Goal: Task Accomplishment & Management: Manage account settings

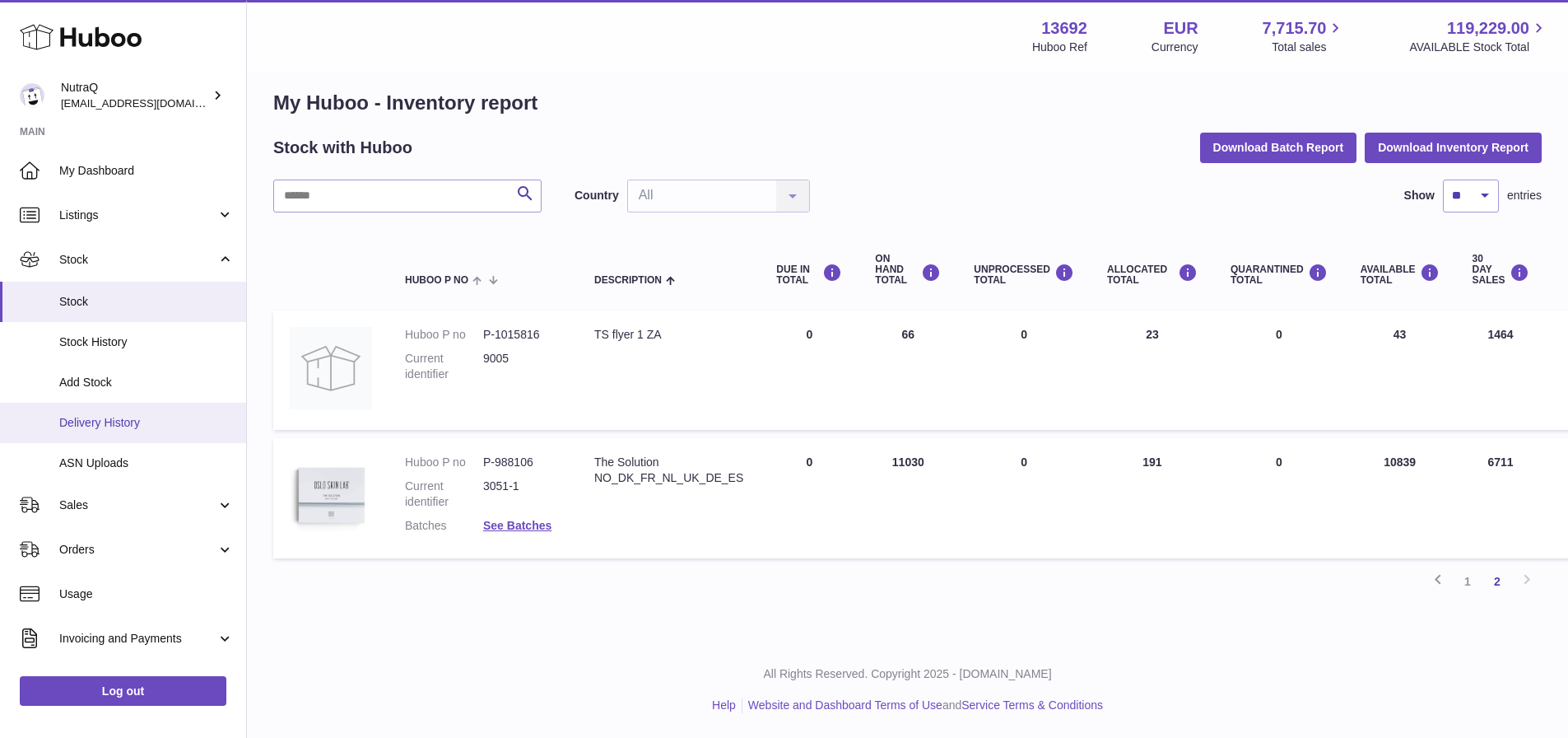
click at [120, 428] on span "Delivery History" at bounding box center [146, 422] width 174 height 16
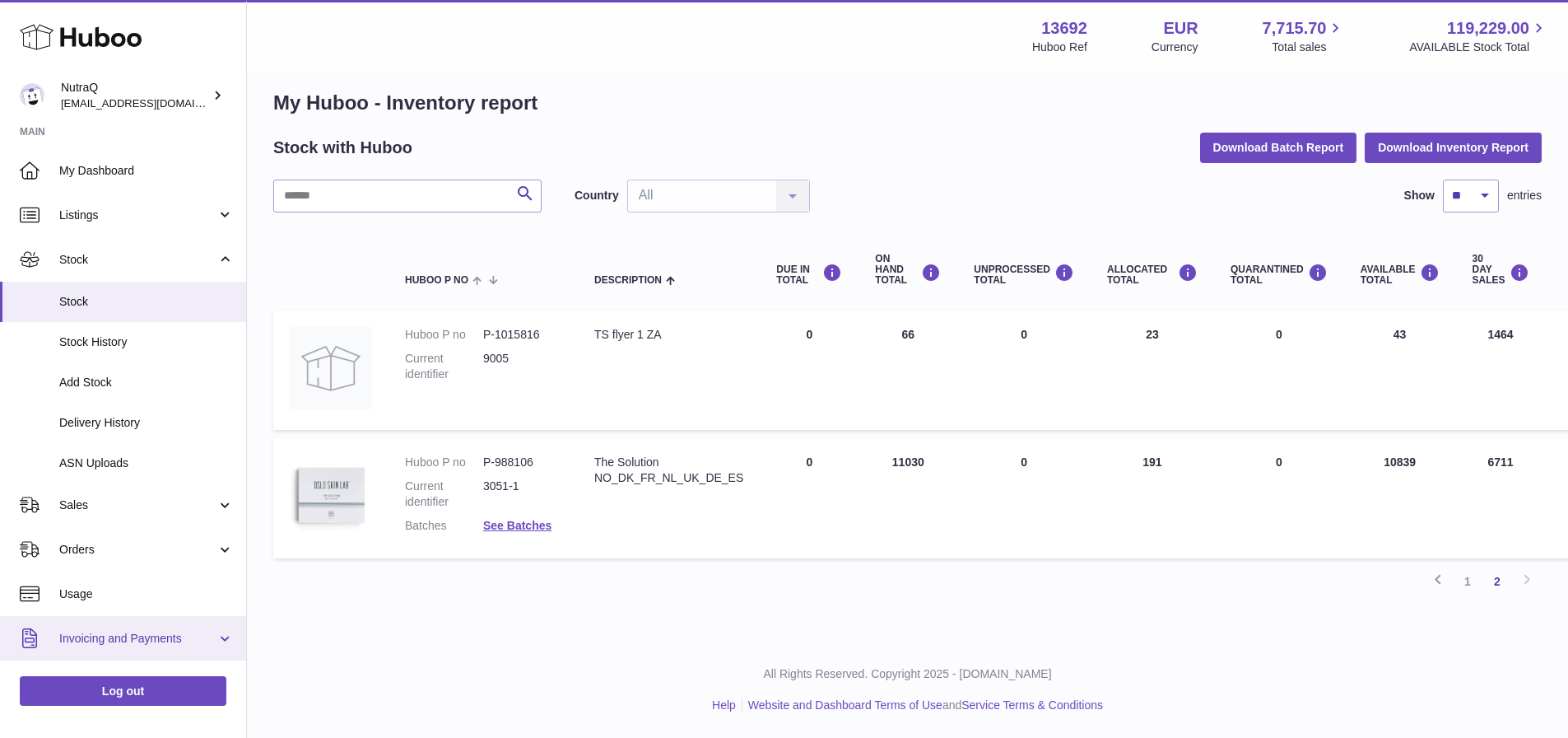
click at [120, 641] on span "Invoicing and Payments" at bounding box center [137, 638] width 158 height 16
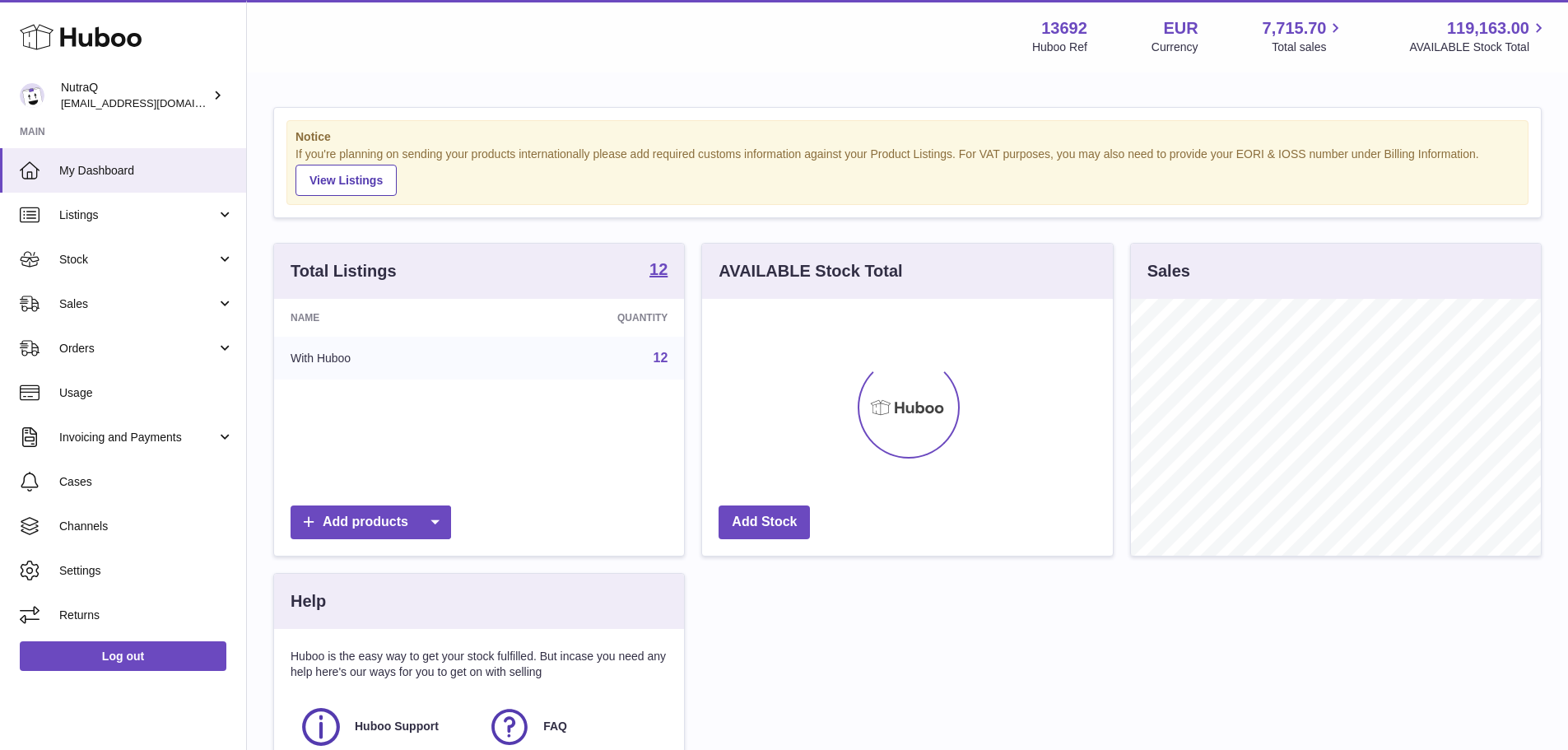
scroll to position [257, 411]
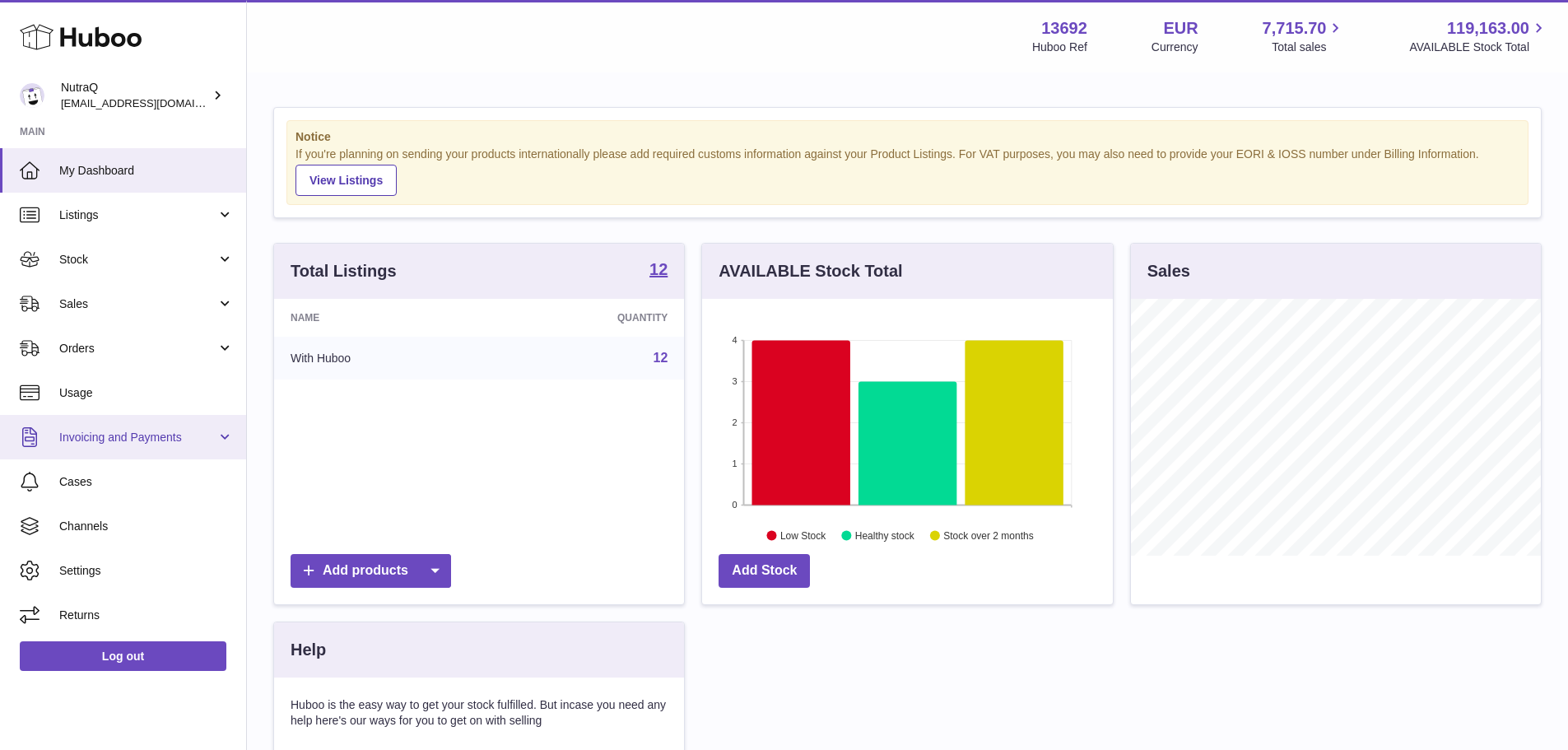
click at [142, 443] on span "Invoicing and Payments" at bounding box center [137, 438] width 158 height 16
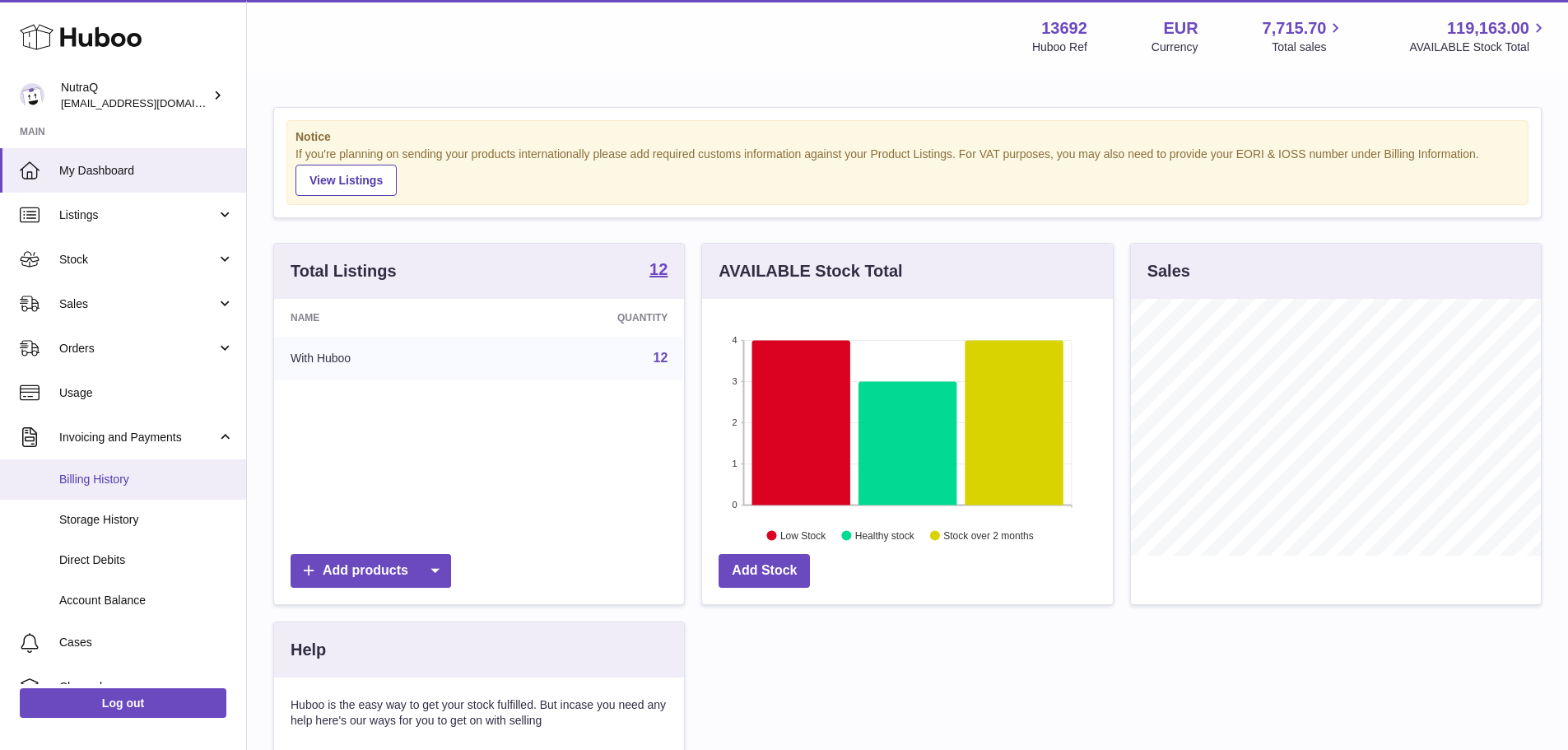
click at [113, 477] on span "Billing History" at bounding box center [146, 479] width 174 height 16
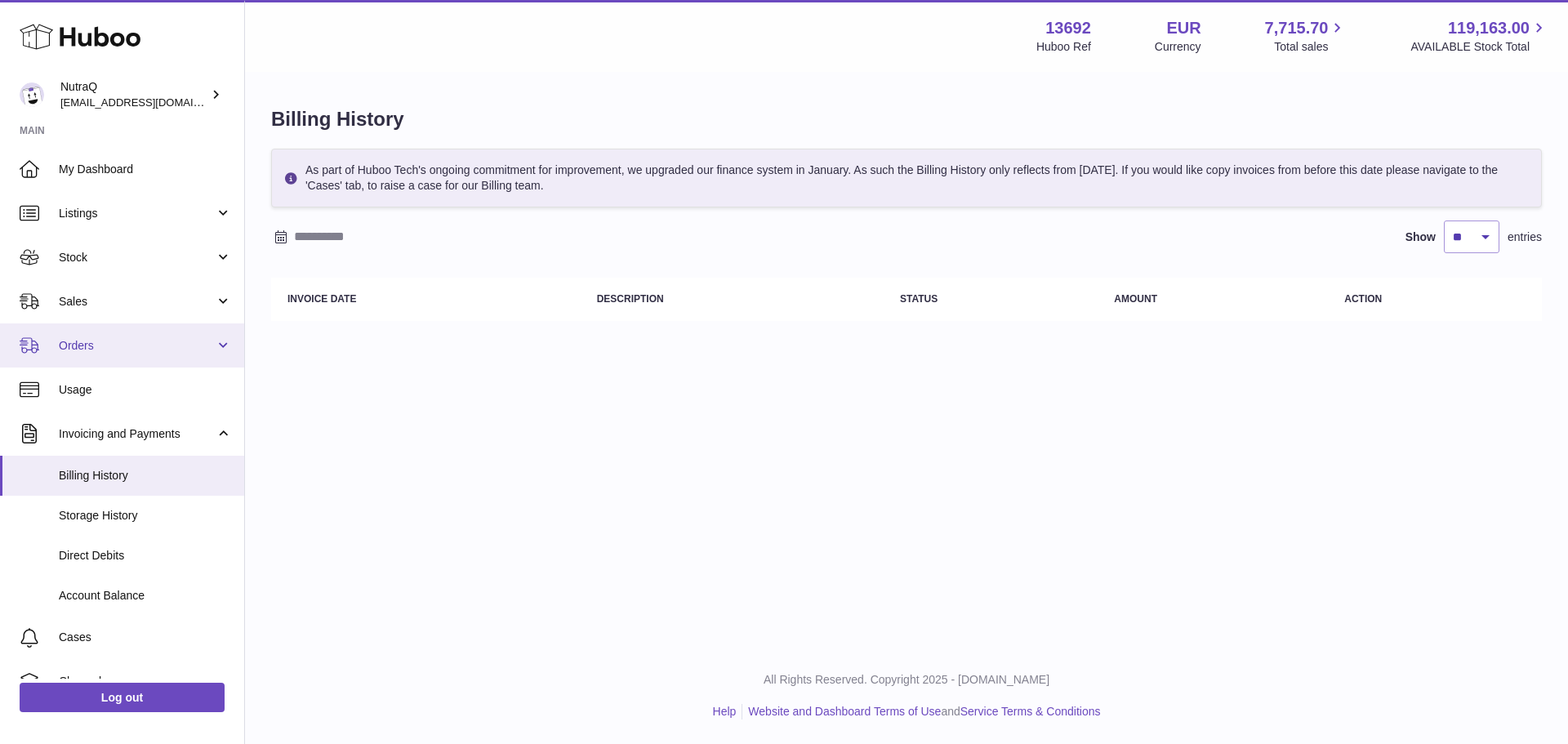
click at [97, 350] on span "Orders" at bounding box center [136, 345] width 156 height 16
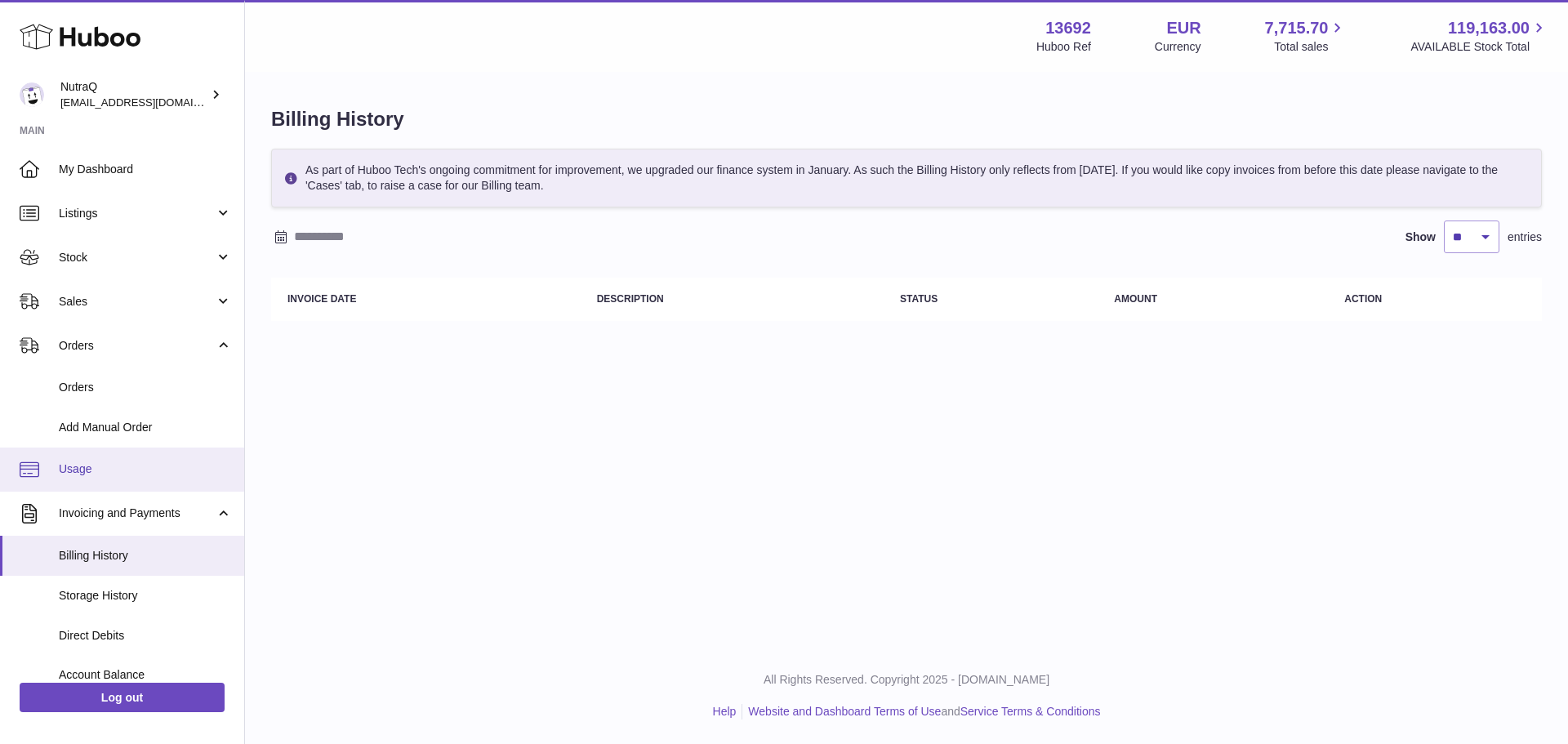
click at [81, 467] on span "Usage" at bounding box center [144, 469] width 173 height 16
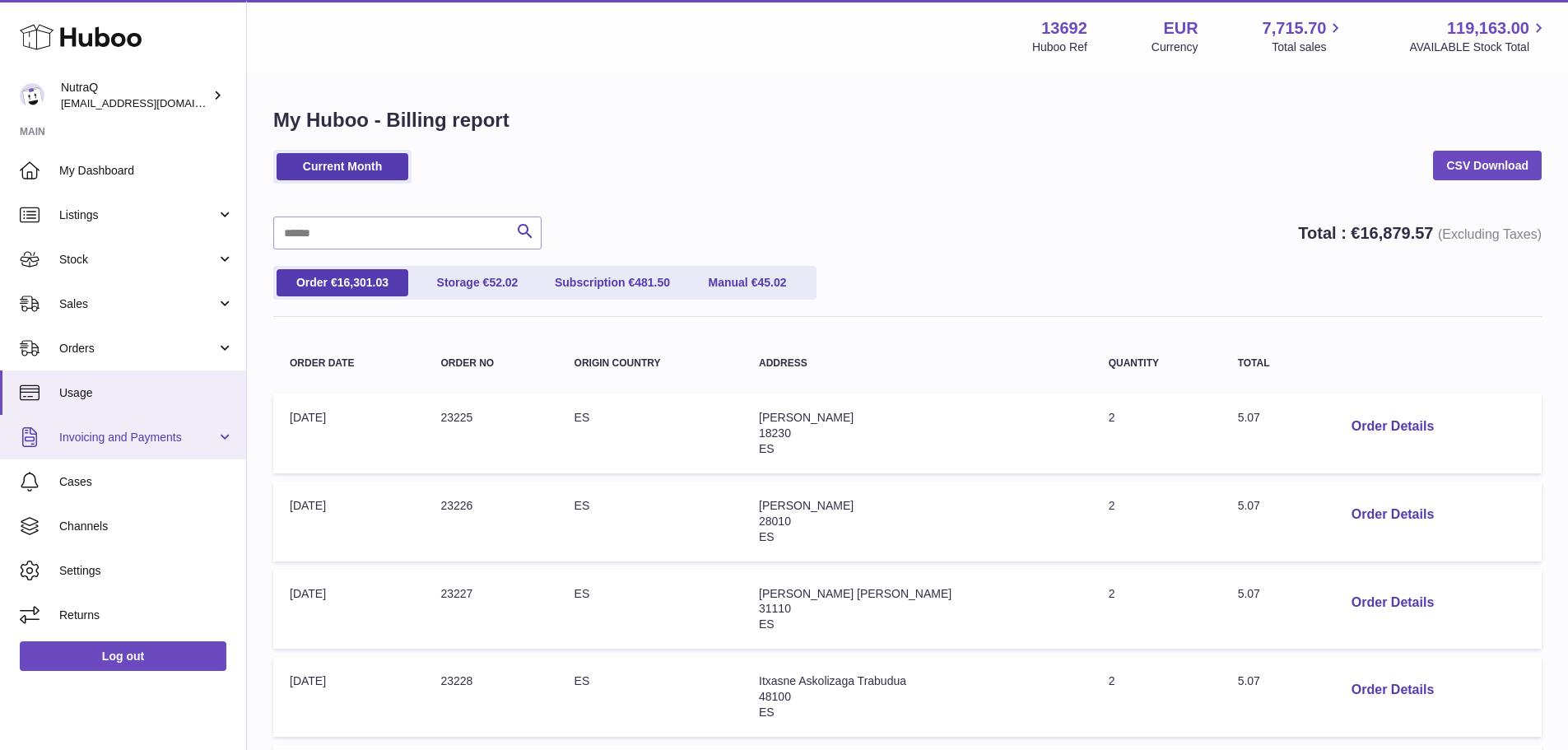
click at [212, 442] on span "Invoicing and Payments" at bounding box center [137, 438] width 158 height 16
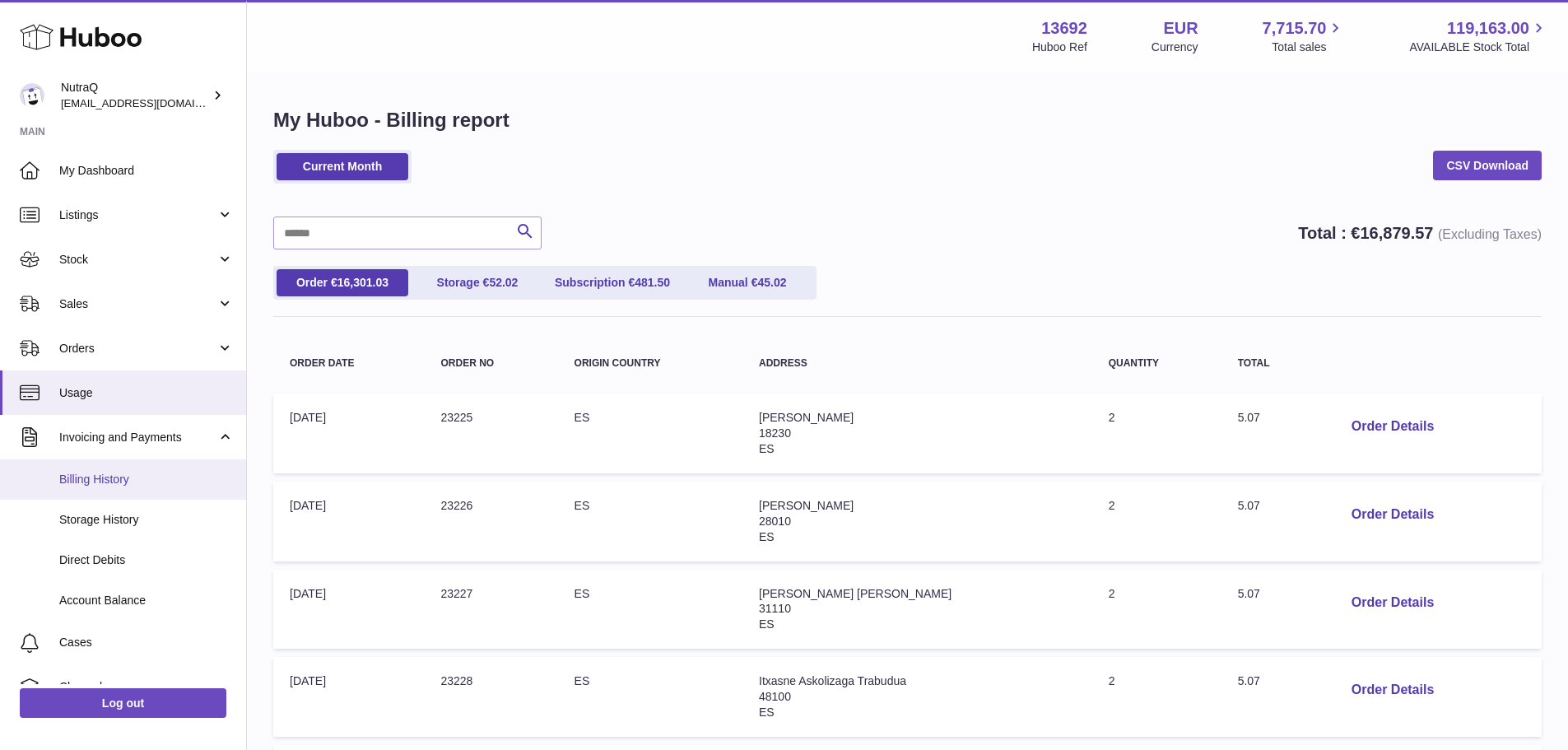
click at [106, 480] on span "Billing History" at bounding box center [146, 479] width 174 height 16
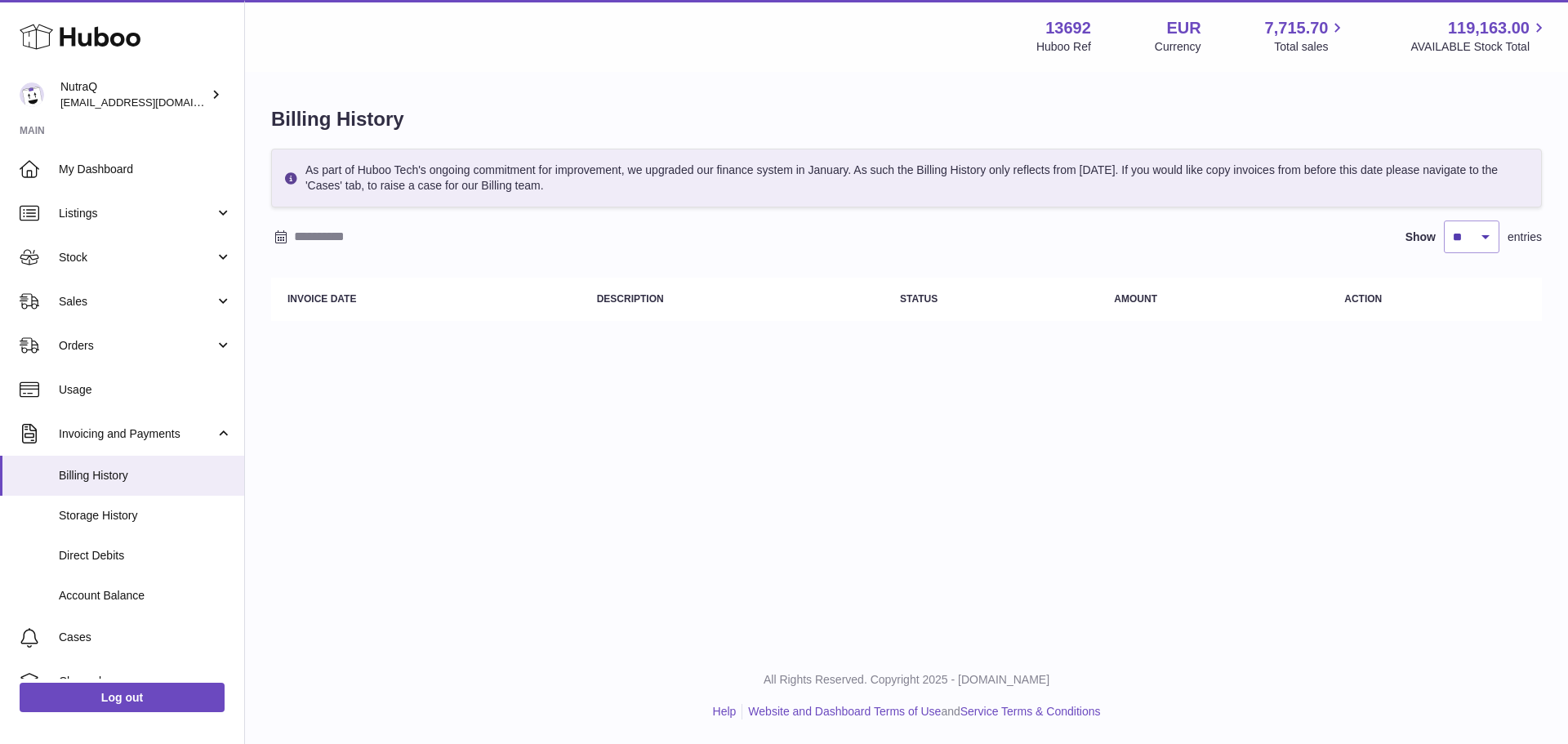
click at [281, 235] on icon at bounding box center [281, 237] width 12 height 13
click at [287, 269] on icon "button" at bounding box center [287, 270] width 5 height 10
click at [335, 335] on span "1" at bounding box center [330, 334] width 29 height 29
click at [502, 260] on icon "button" at bounding box center [503, 269] width 19 height 19
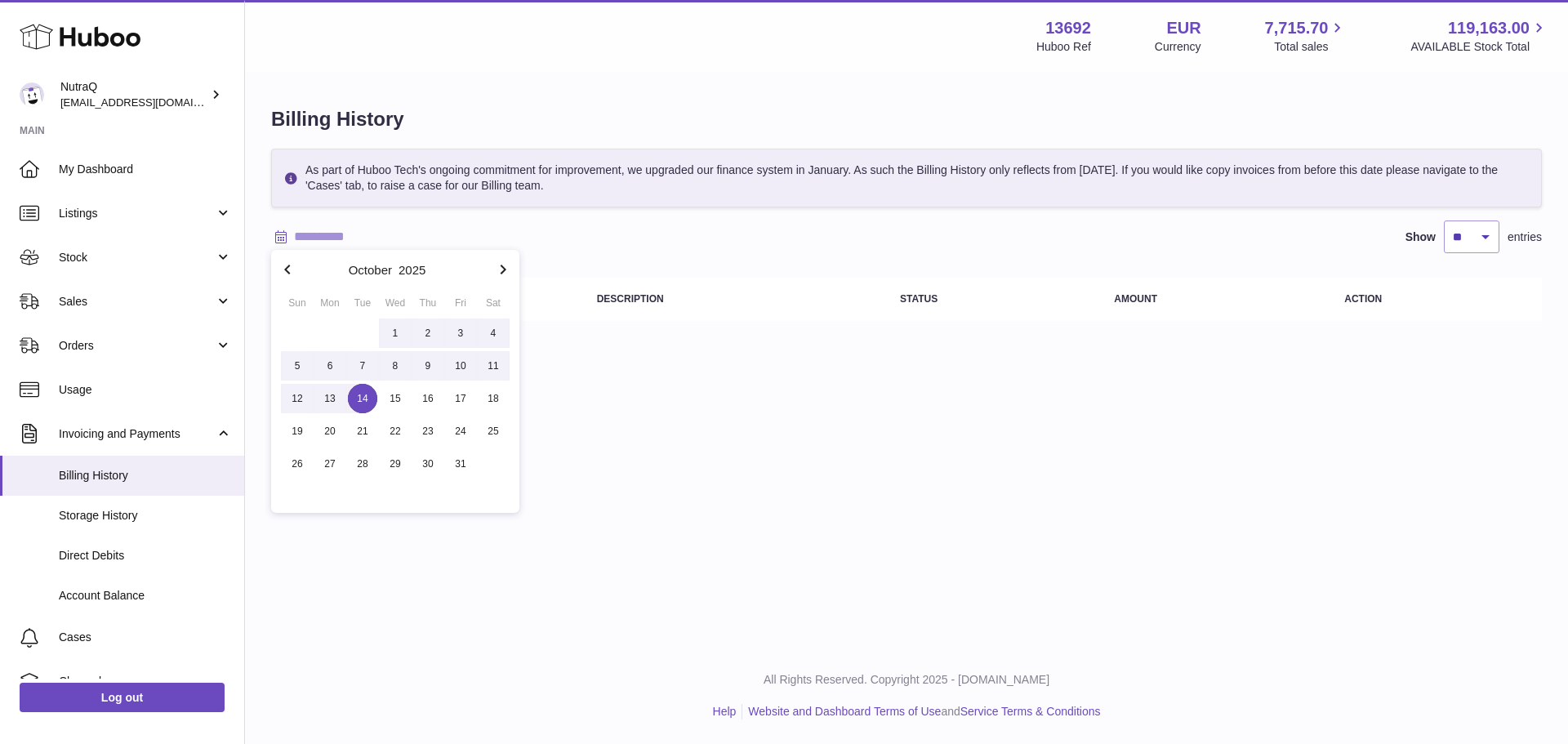
click at [369, 393] on span "14" at bounding box center [363, 399] width 29 height 29
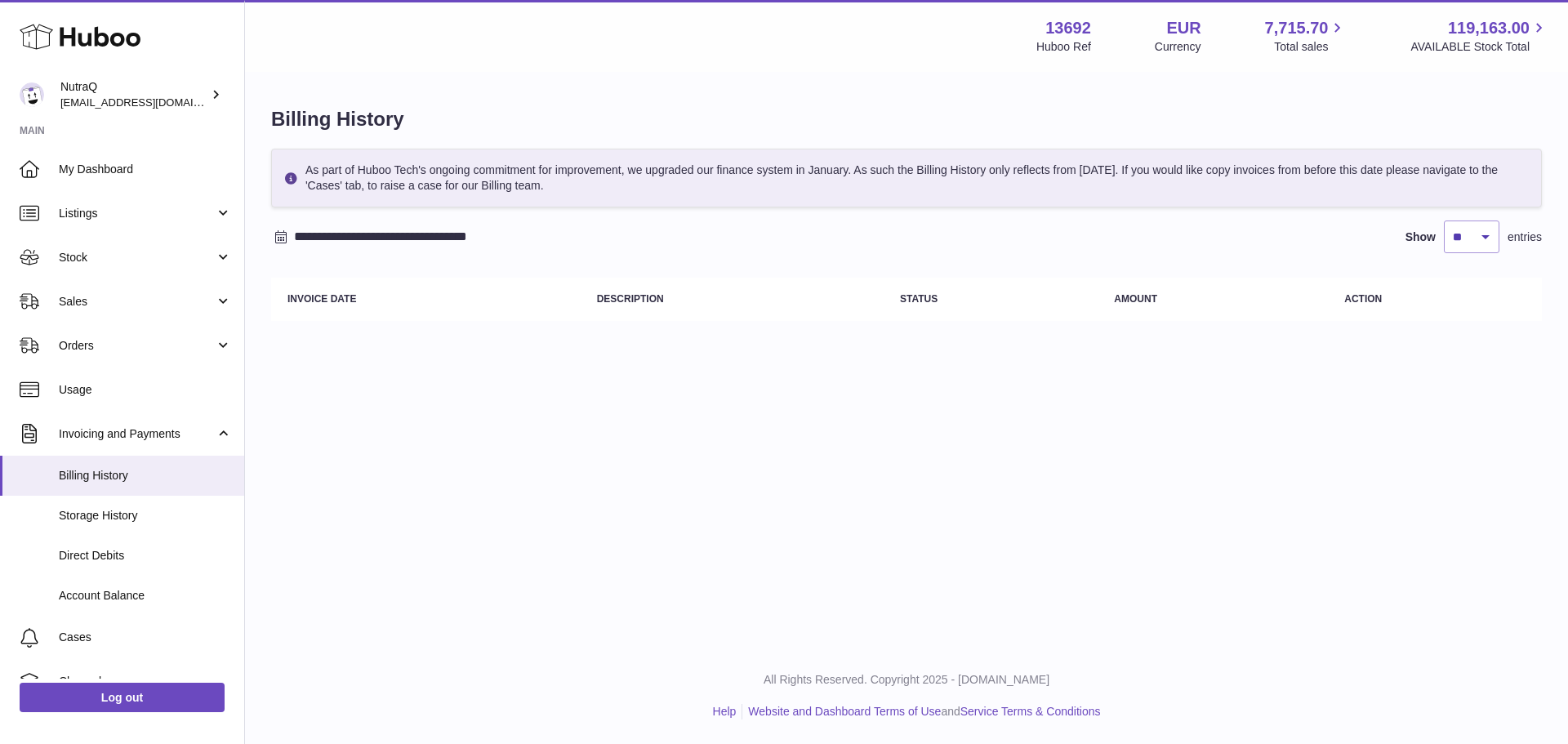
click at [276, 235] on icon at bounding box center [281, 237] width 12 height 13
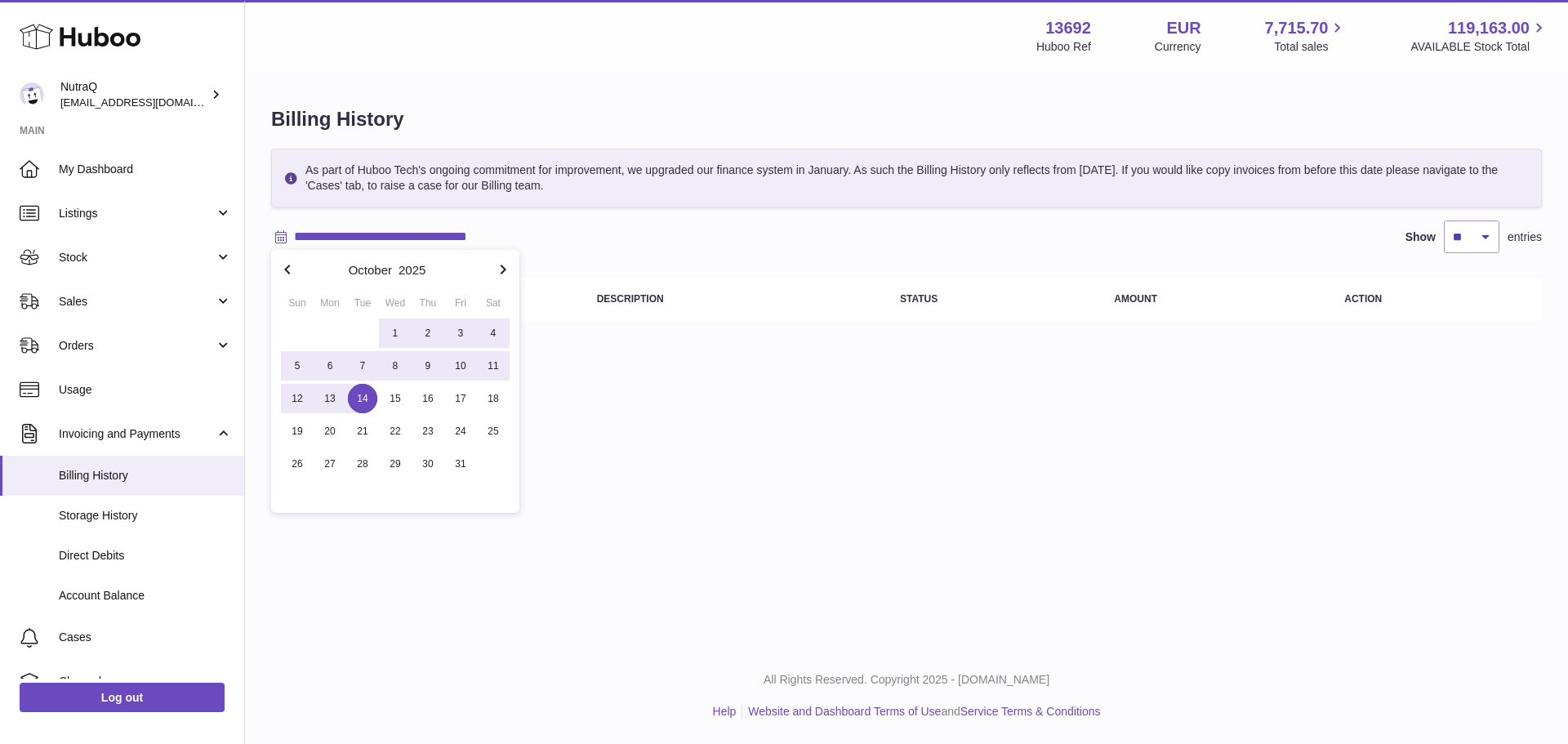
click at [285, 262] on icon "button" at bounding box center [287, 269] width 19 height 19
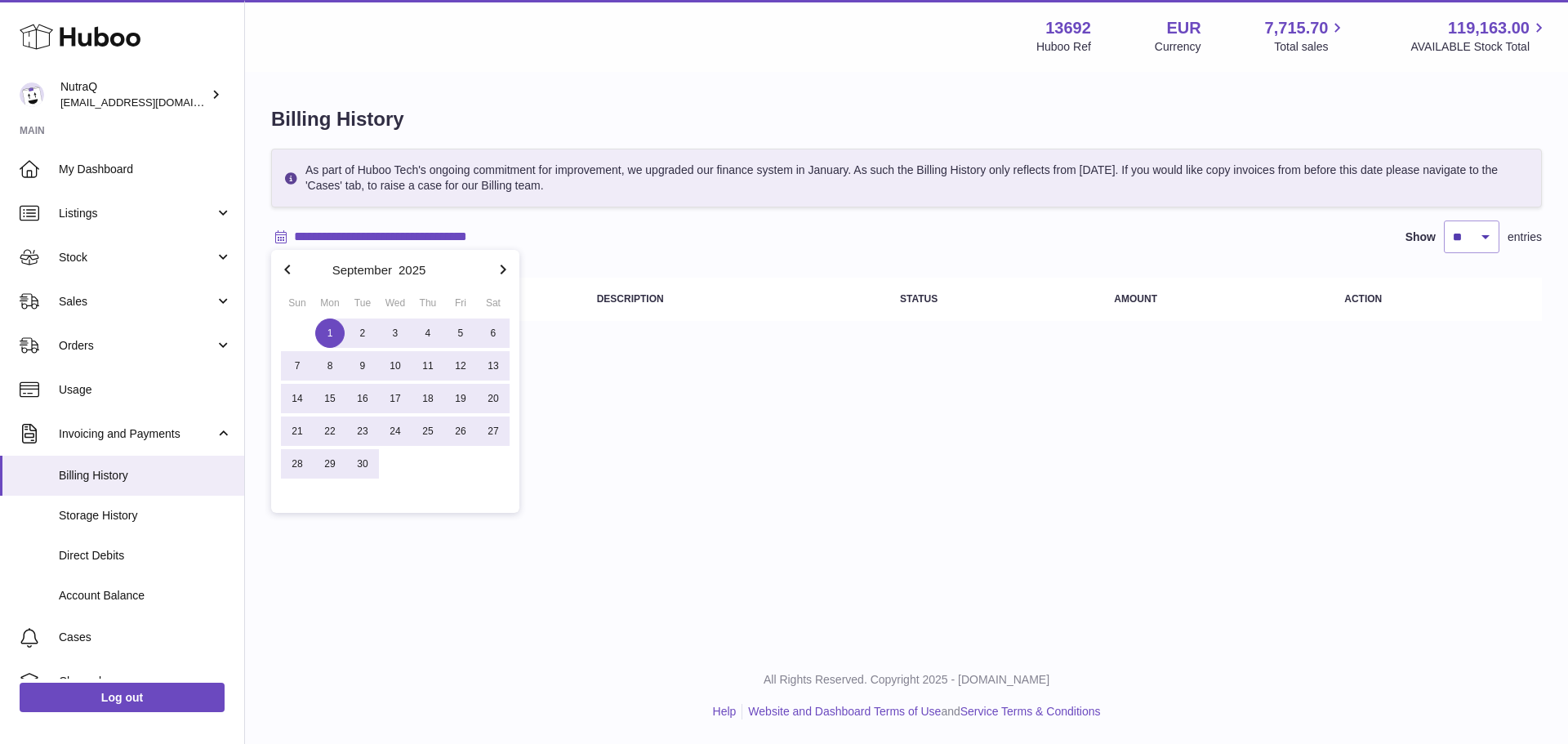
click at [285, 262] on icon "button" at bounding box center [287, 269] width 19 height 19
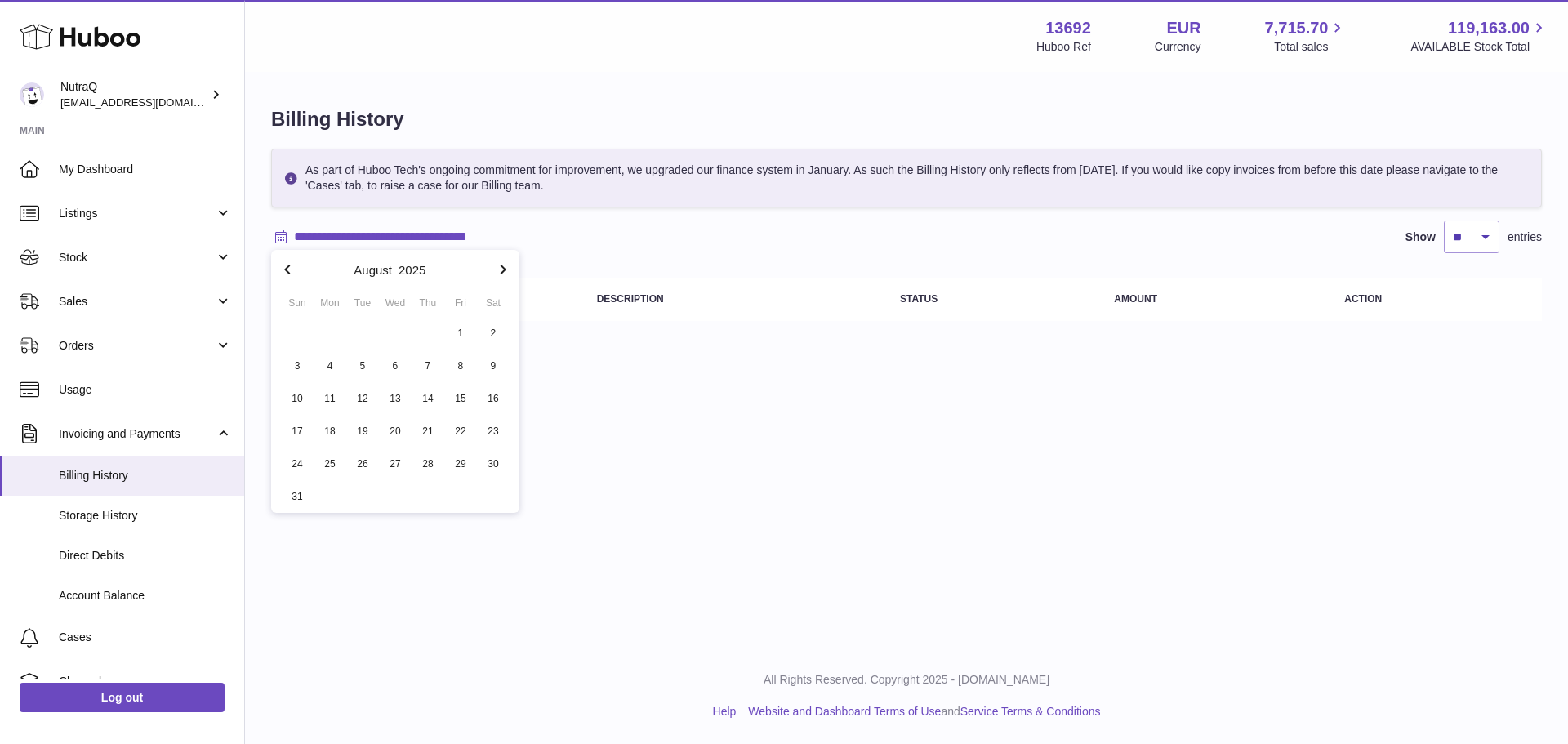
click at [285, 262] on icon "button" at bounding box center [287, 269] width 19 height 19
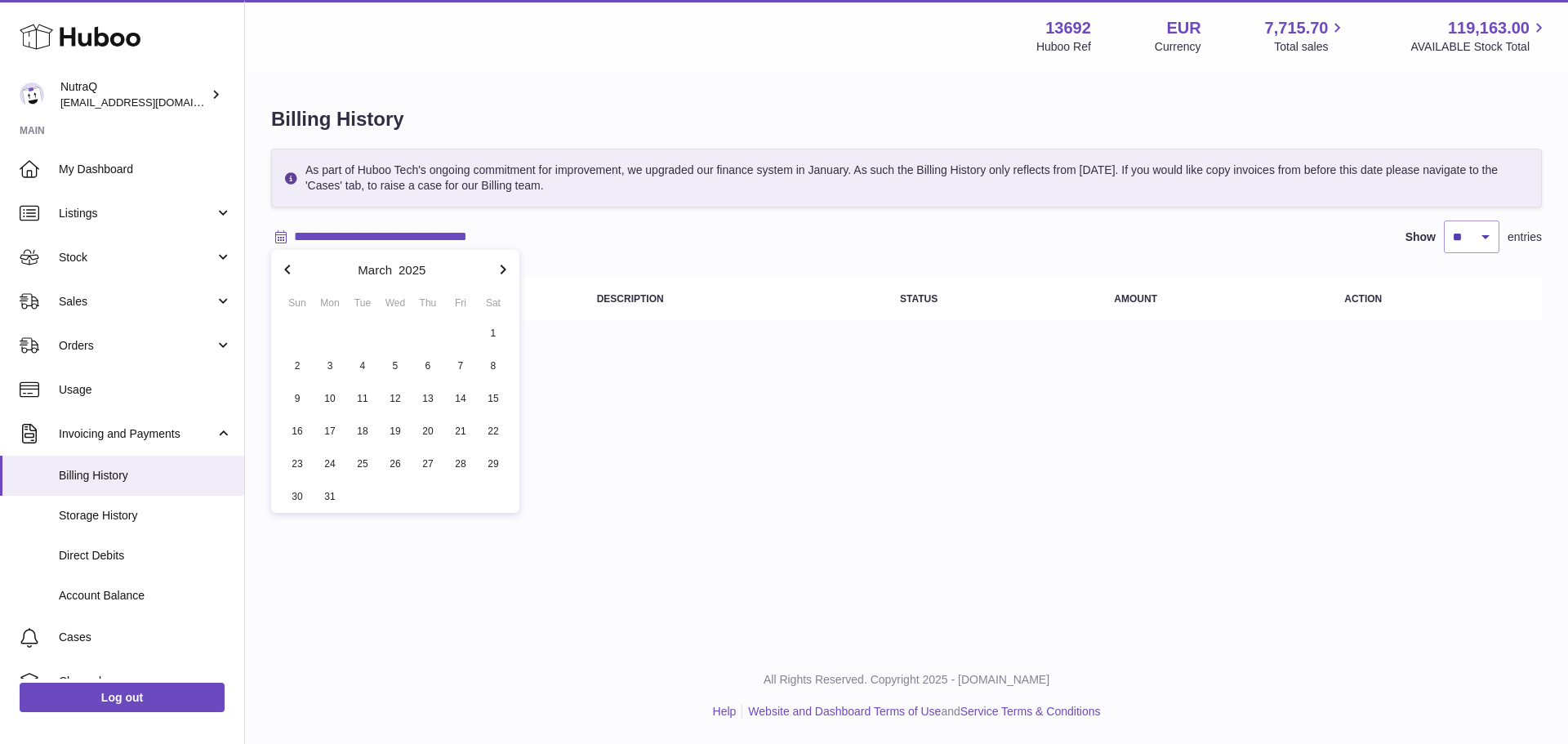
click at [285, 262] on icon "button" at bounding box center [287, 269] width 19 height 19
click at [388, 331] on span "1" at bounding box center [395, 334] width 29 height 29
click at [500, 260] on icon "button" at bounding box center [503, 269] width 19 height 19
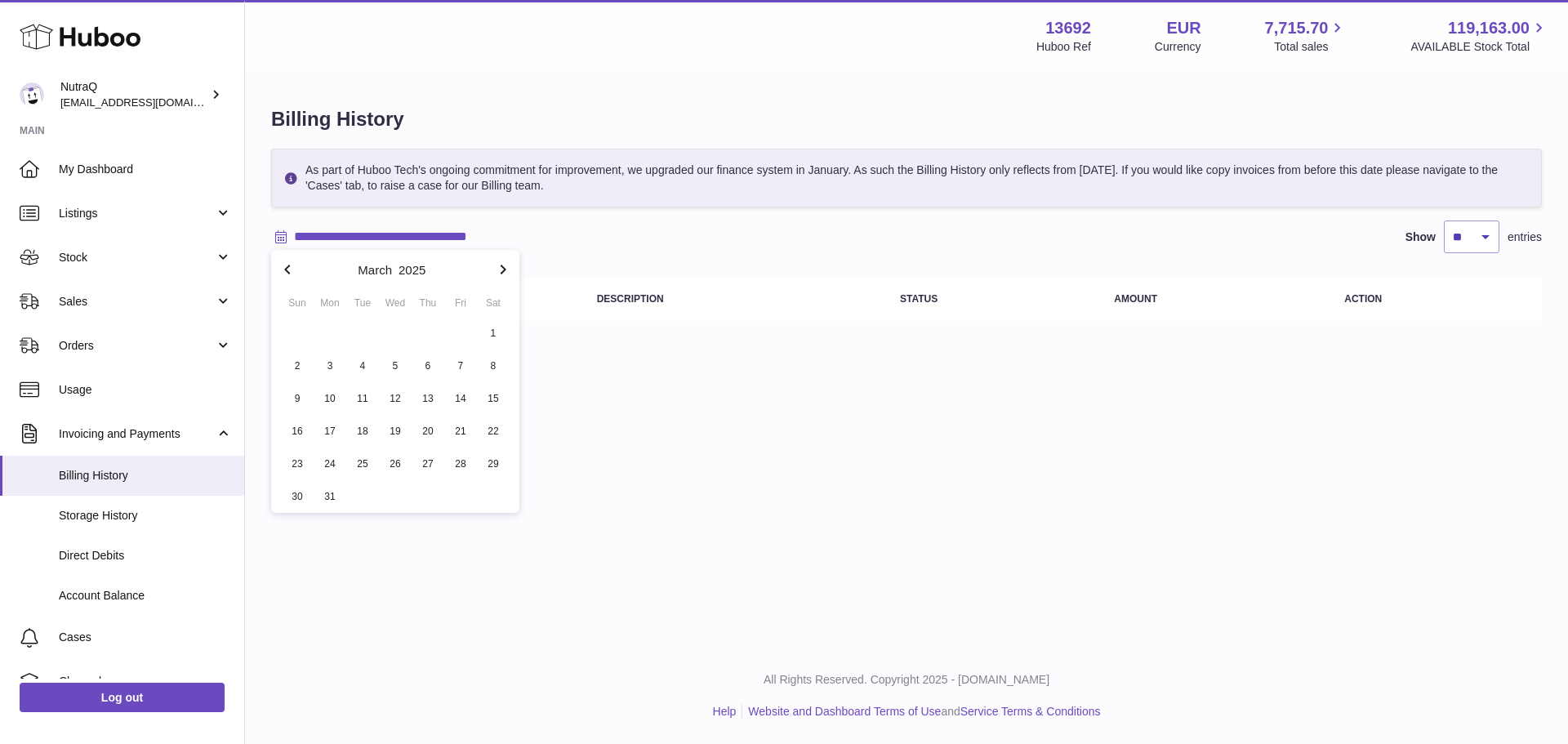
click at [500, 260] on icon "button" at bounding box center [503, 269] width 19 height 19
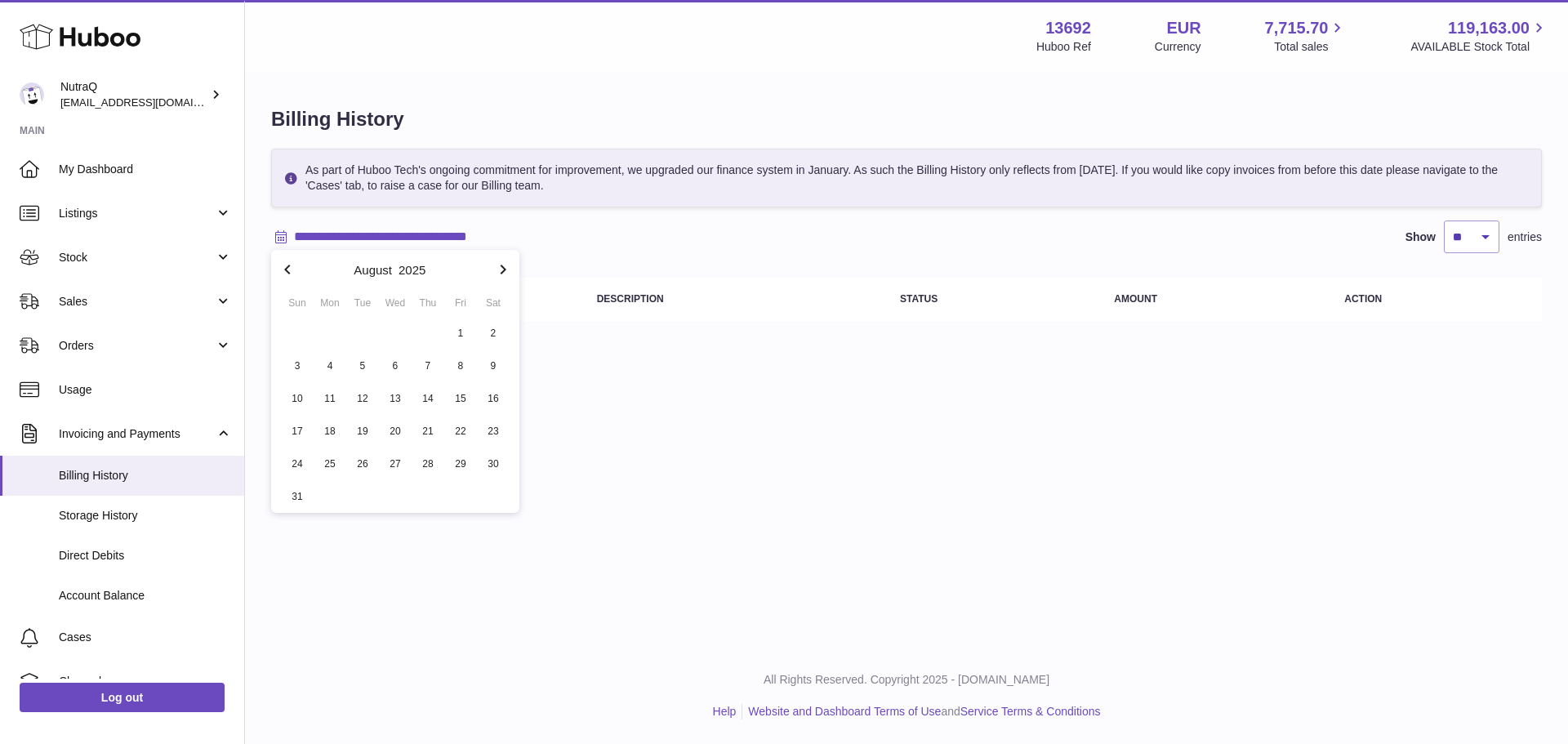
click at [500, 260] on icon "button" at bounding box center [503, 269] width 19 height 19
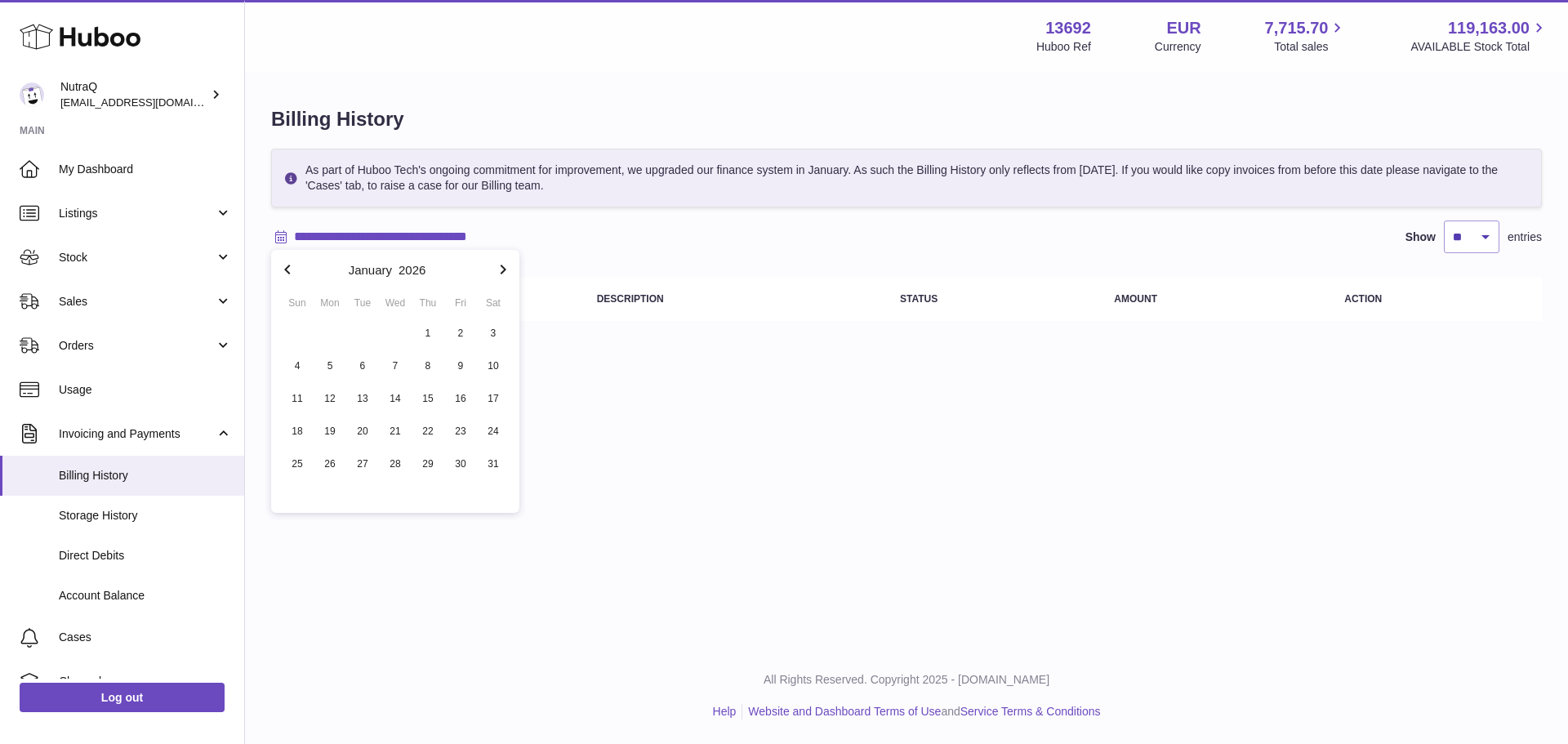
click at [285, 271] on icon "button" at bounding box center [287, 270] width 5 height 10
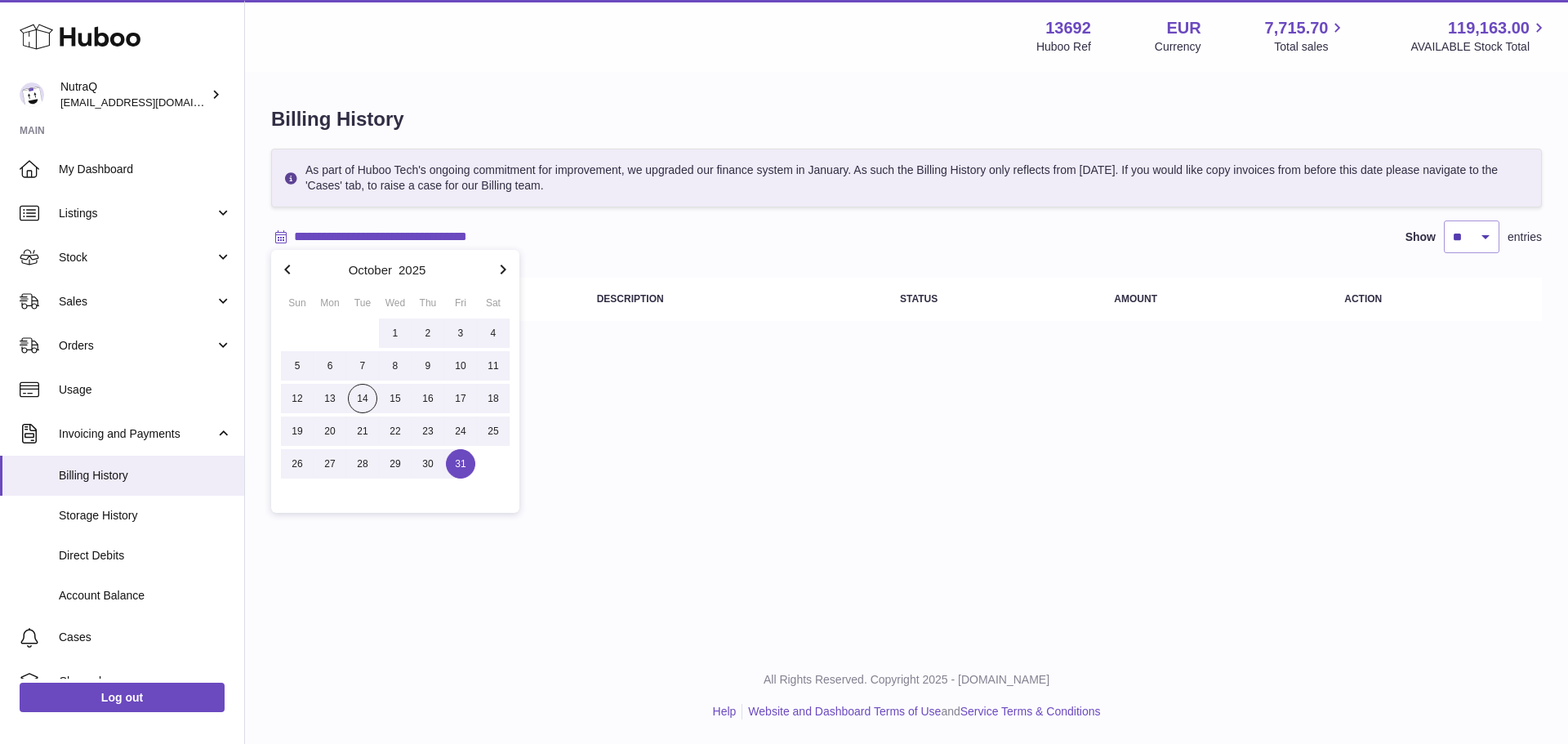
click at [461, 461] on span "31" at bounding box center [461, 464] width 29 height 29
type input "**********"
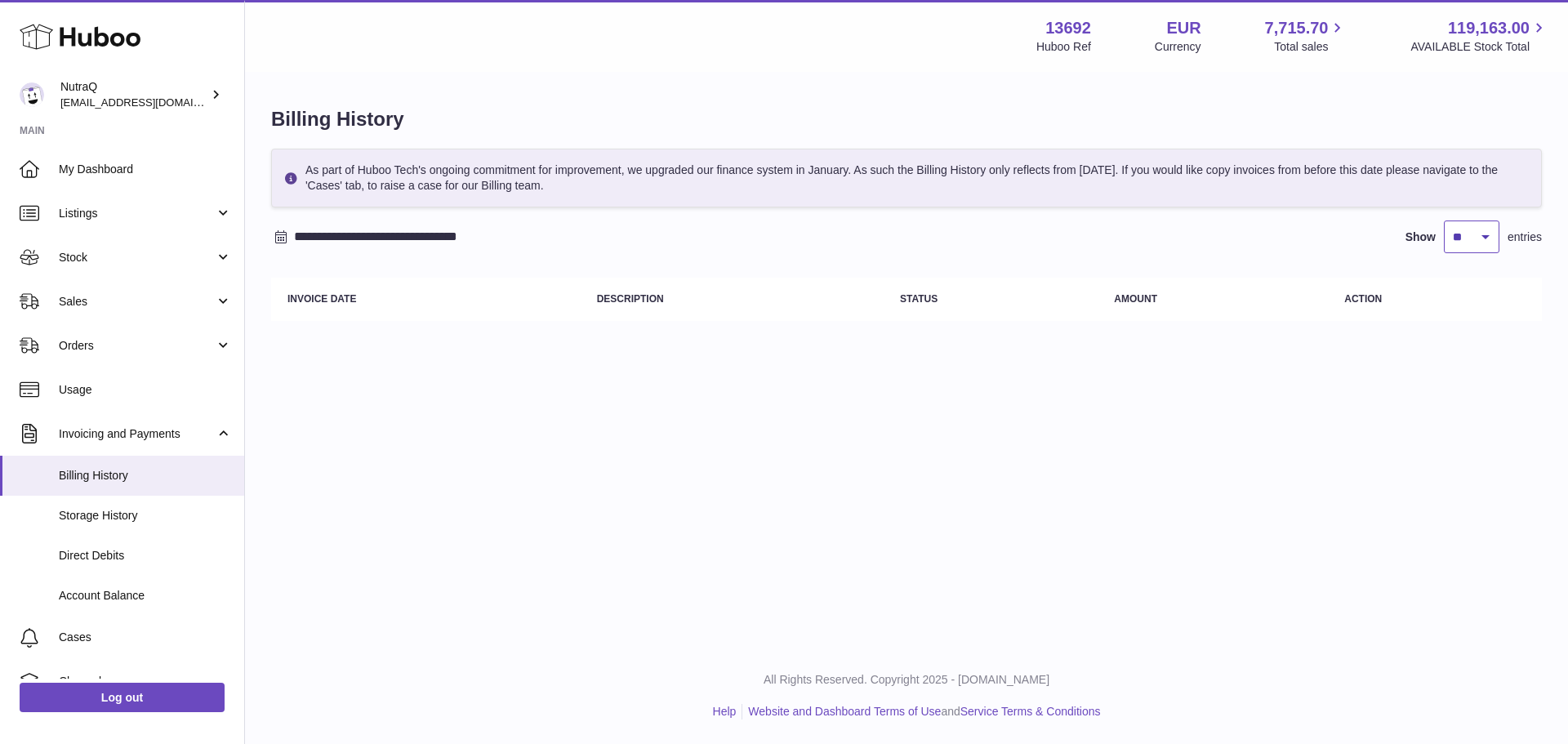
click at [1485, 236] on select "** ** ** ***" at bounding box center [1471, 237] width 56 height 33
select select "***"
click at [1444, 220] on select "** ** ** ***" at bounding box center [1471, 237] width 56 height 33
